Goal: Information Seeking & Learning: Find specific fact

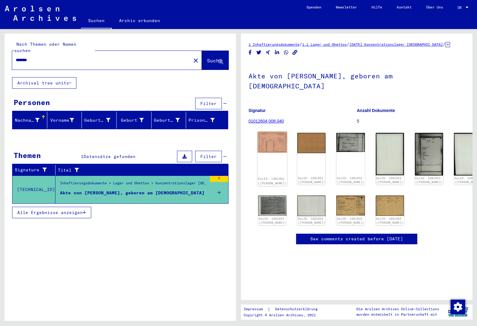
click at [274, 141] on img at bounding box center [272, 142] width 30 height 21
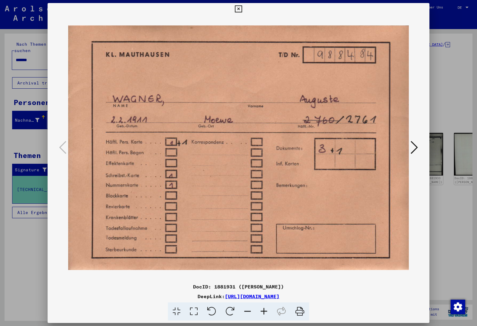
click at [417, 149] on icon at bounding box center [413, 147] width 7 height 15
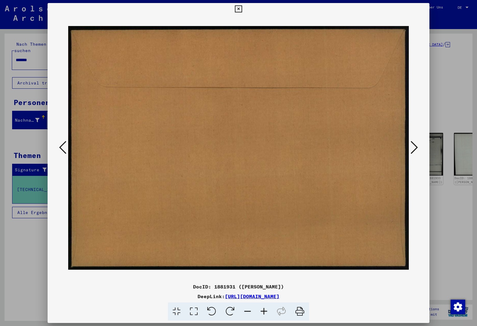
click at [417, 149] on icon at bounding box center [413, 147] width 7 height 15
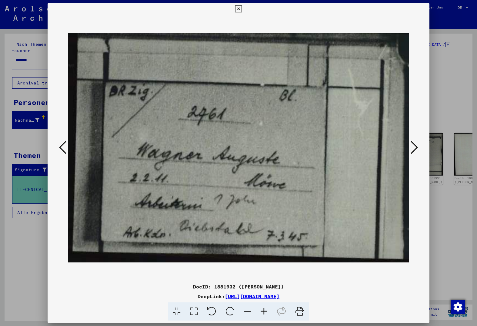
click at [417, 149] on icon at bounding box center [413, 147] width 7 height 15
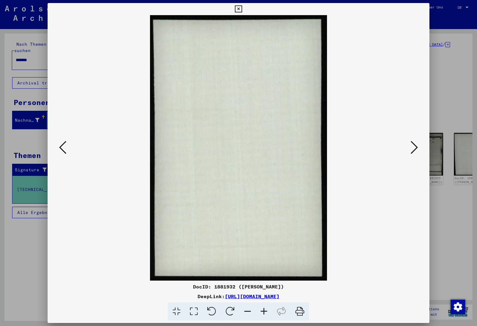
click at [417, 149] on icon at bounding box center [413, 147] width 7 height 15
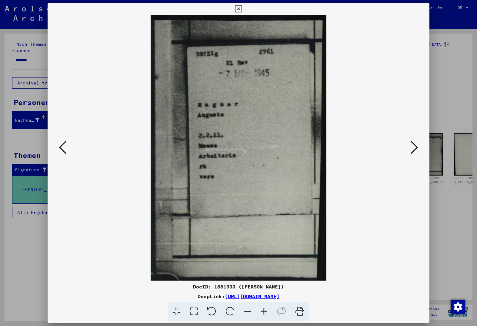
click at [417, 149] on icon at bounding box center [413, 147] width 7 height 15
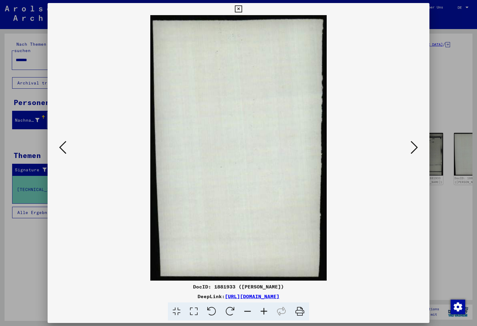
click at [417, 149] on icon at bounding box center [413, 147] width 7 height 15
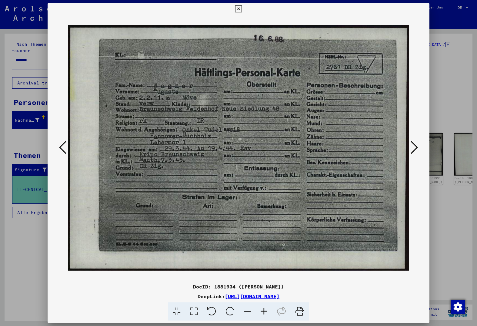
click at [417, 149] on icon at bounding box center [413, 147] width 7 height 15
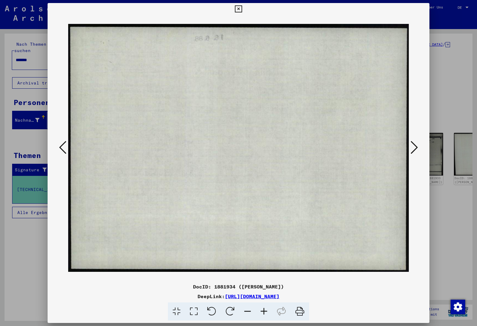
click at [417, 149] on icon at bounding box center [413, 147] width 7 height 15
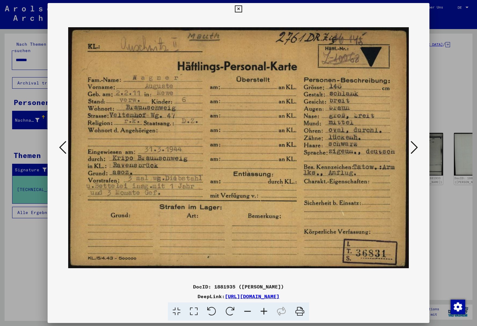
click at [417, 149] on icon at bounding box center [413, 147] width 7 height 15
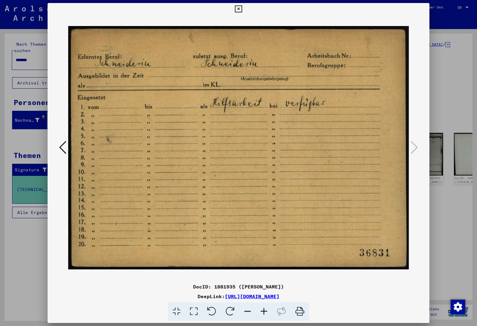
click at [440, 100] on div at bounding box center [238, 163] width 477 height 326
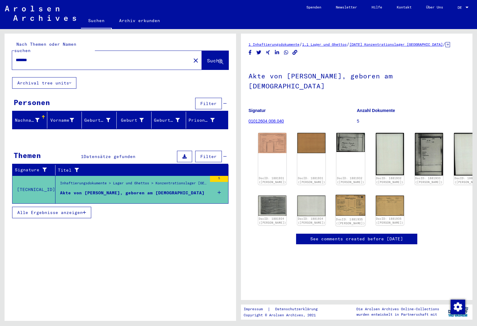
click at [336, 207] on img at bounding box center [351, 205] width 30 height 21
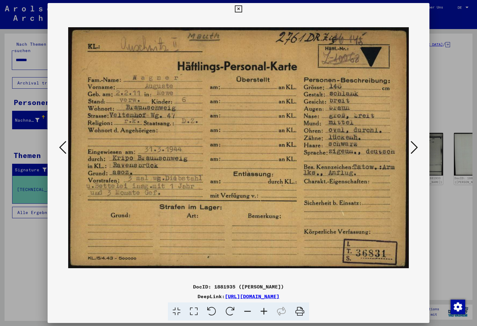
click at [426, 229] on div at bounding box center [238, 148] width 381 height 266
click at [424, 216] on div at bounding box center [238, 148] width 381 height 266
click at [411, 143] on icon at bounding box center [413, 147] width 7 height 15
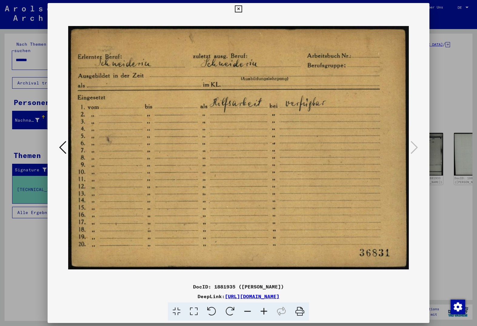
click at [65, 146] on icon at bounding box center [62, 147] width 7 height 15
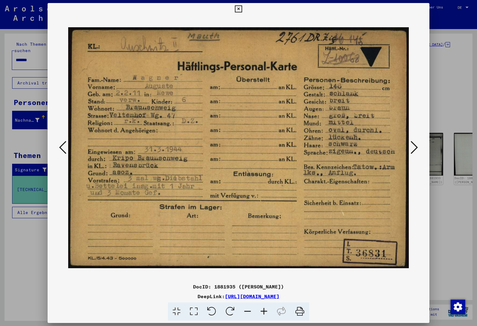
click at [439, 88] on div at bounding box center [238, 163] width 477 height 326
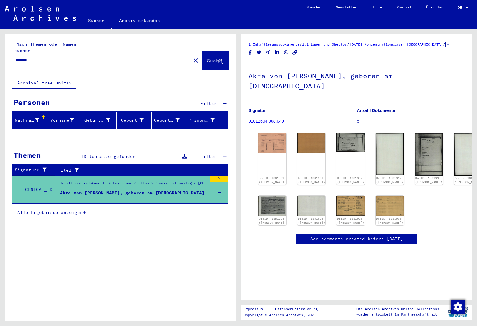
scroll to position [37, 0]
click at [375, 195] on img at bounding box center [390, 205] width 30 height 21
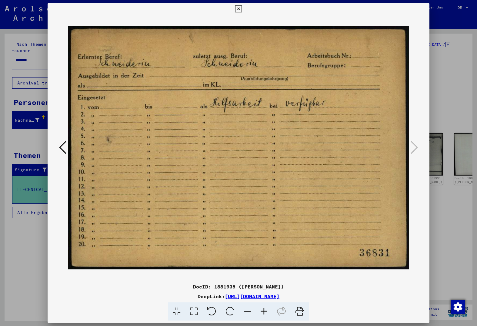
click at [297, 312] on icon at bounding box center [300, 312] width 18 height 18
click at [67, 145] on button at bounding box center [62, 147] width 11 height 17
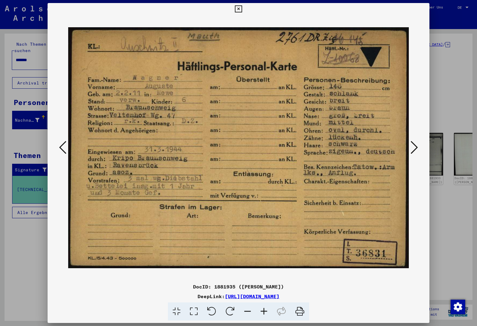
click at [435, 200] on div at bounding box center [238, 163] width 477 height 326
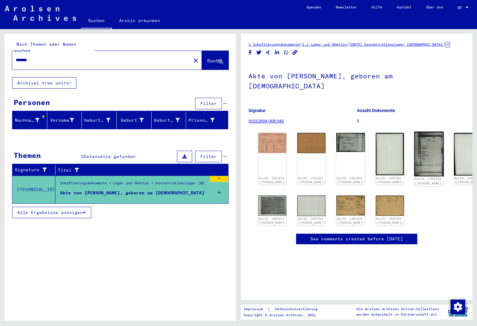
click at [414, 132] on img at bounding box center [429, 154] width 30 height 45
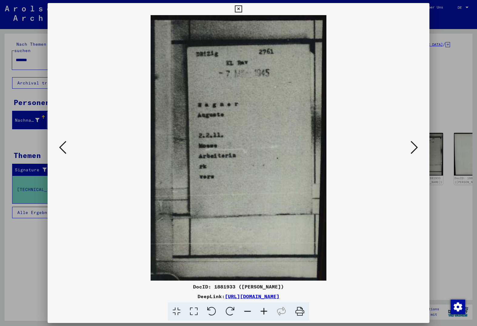
click at [407, 83] on img at bounding box center [238, 148] width 340 height 266
click at [442, 38] on div at bounding box center [238, 163] width 477 height 326
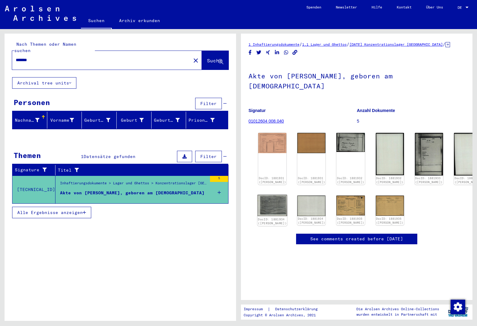
click at [277, 195] on img at bounding box center [272, 206] width 30 height 22
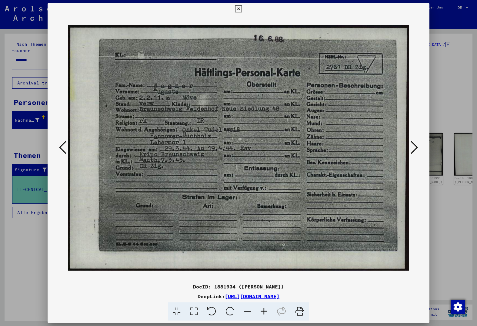
click at [438, 184] on div at bounding box center [238, 163] width 477 height 326
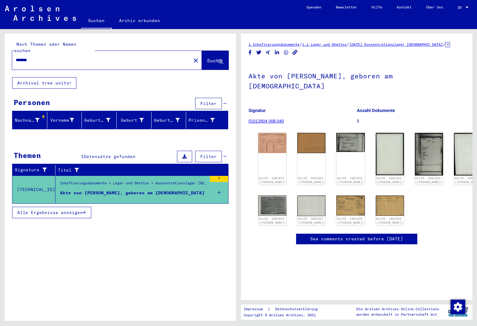
drag, startPoint x: 46, startPoint y: 57, endPoint x: -3, endPoint y: 56, distance: 49.1
click at [0, 56] on html "Suchen Archiv erkunden Spenden Newsletter Hilfe Kontakt Über Uns Suchen Archiv …" at bounding box center [238, 163] width 477 height 326
type input "**********"
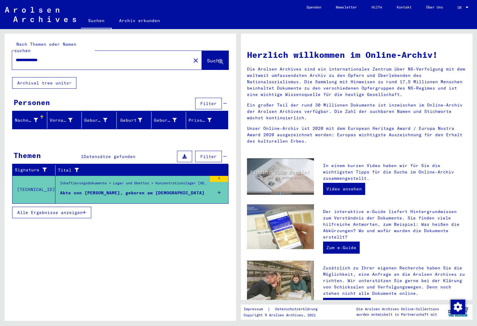
click at [202, 60] on button "Suche" at bounding box center [215, 60] width 27 height 19
click at [30, 18] on img at bounding box center [40, 14] width 71 height 15
